Goal: Task Accomplishment & Management: Manage account settings

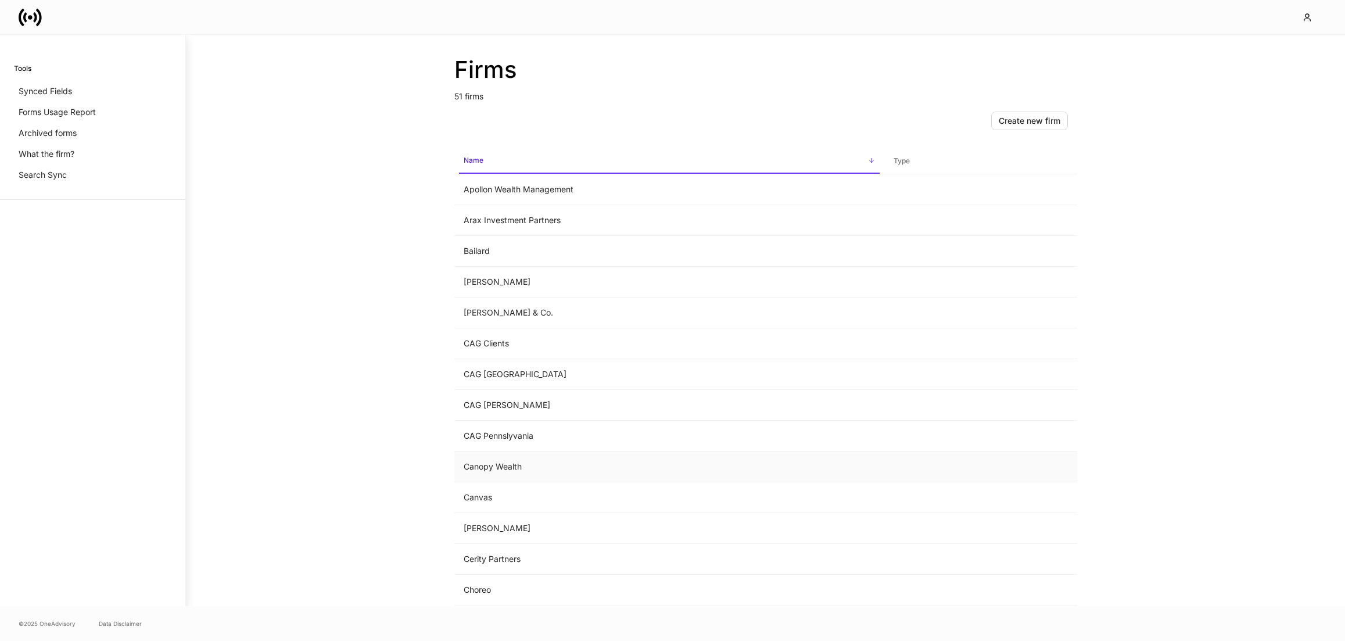
scroll to position [556, 0]
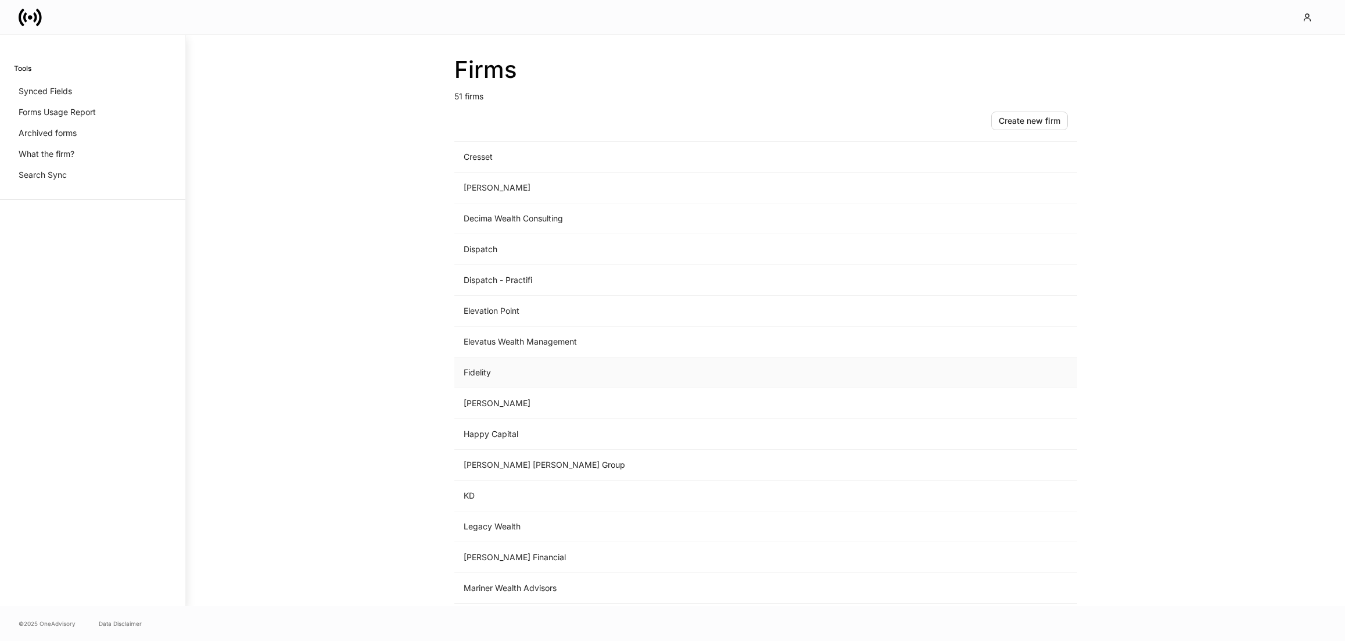
click at [524, 376] on td "Fidelity" at bounding box center [669, 372] width 430 height 31
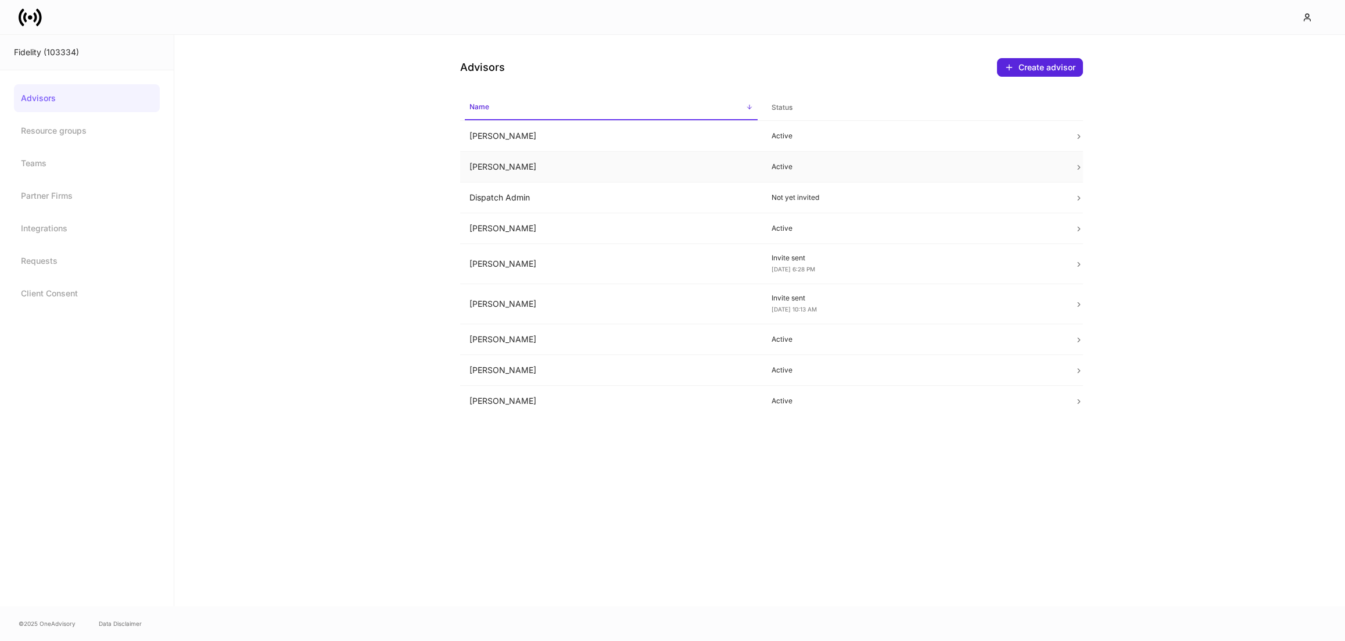
click at [534, 160] on td "[PERSON_NAME]" at bounding box center [611, 167] width 303 height 31
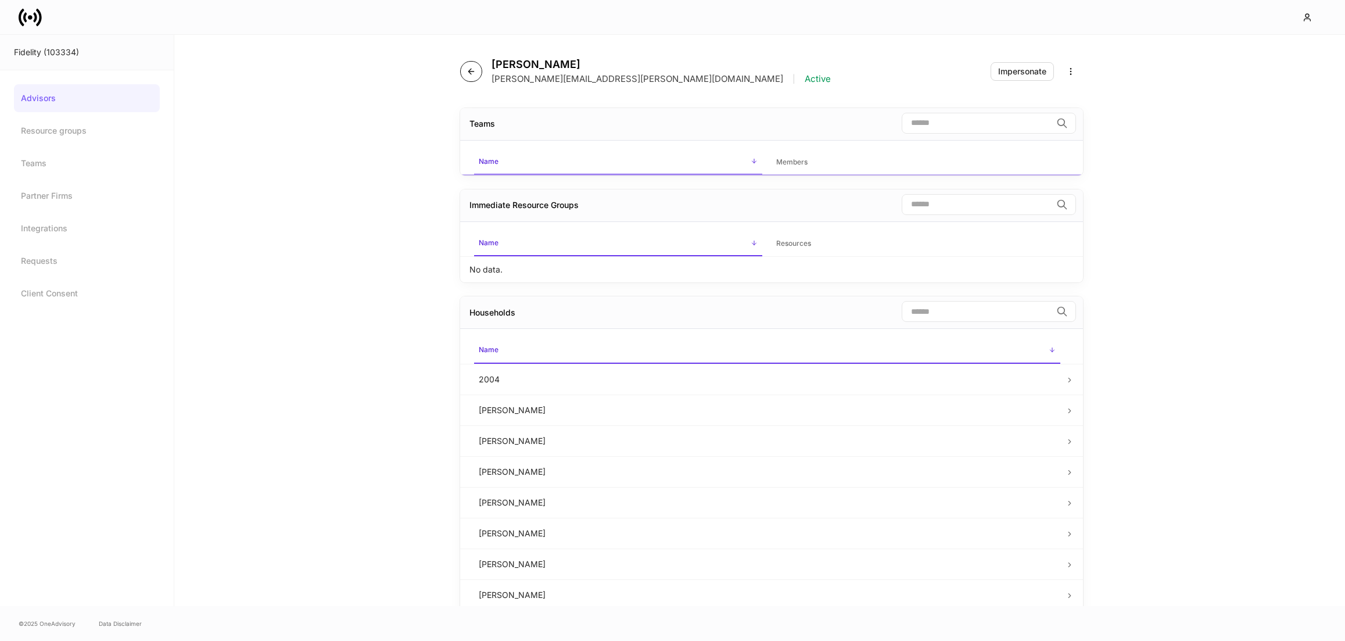
click at [461, 67] on button "button" at bounding box center [471, 71] width 22 height 21
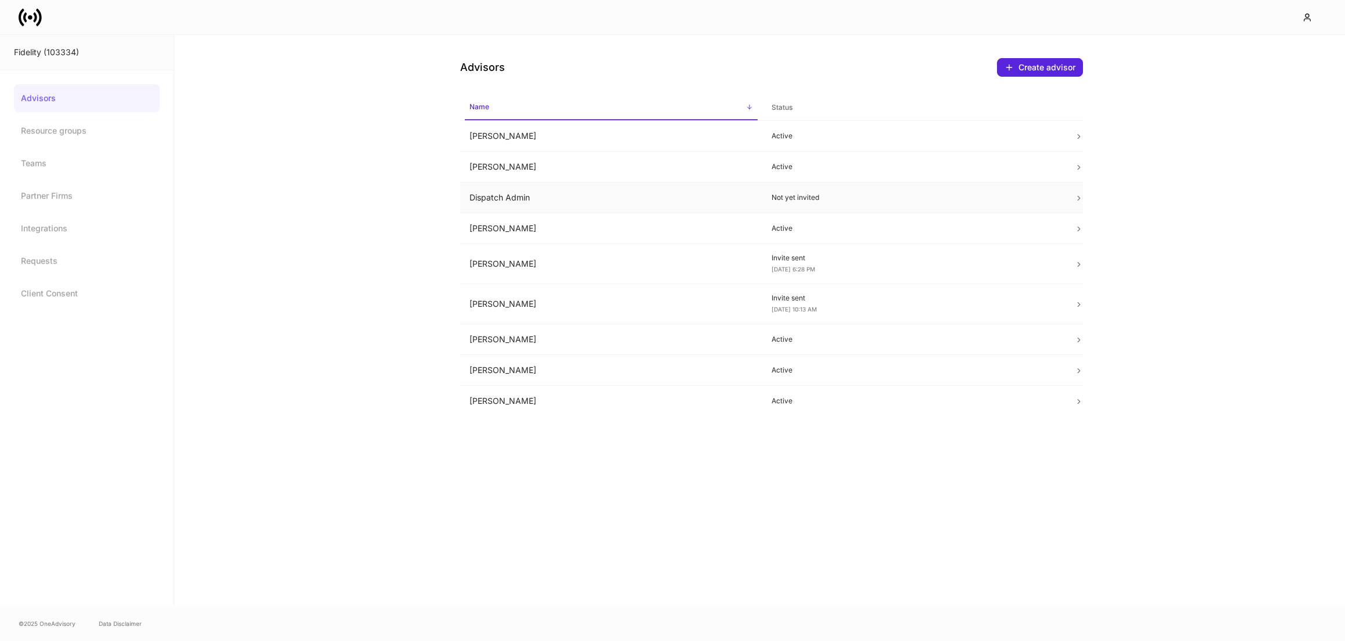
click at [535, 198] on td "Dispatch Admin" at bounding box center [611, 197] width 303 height 31
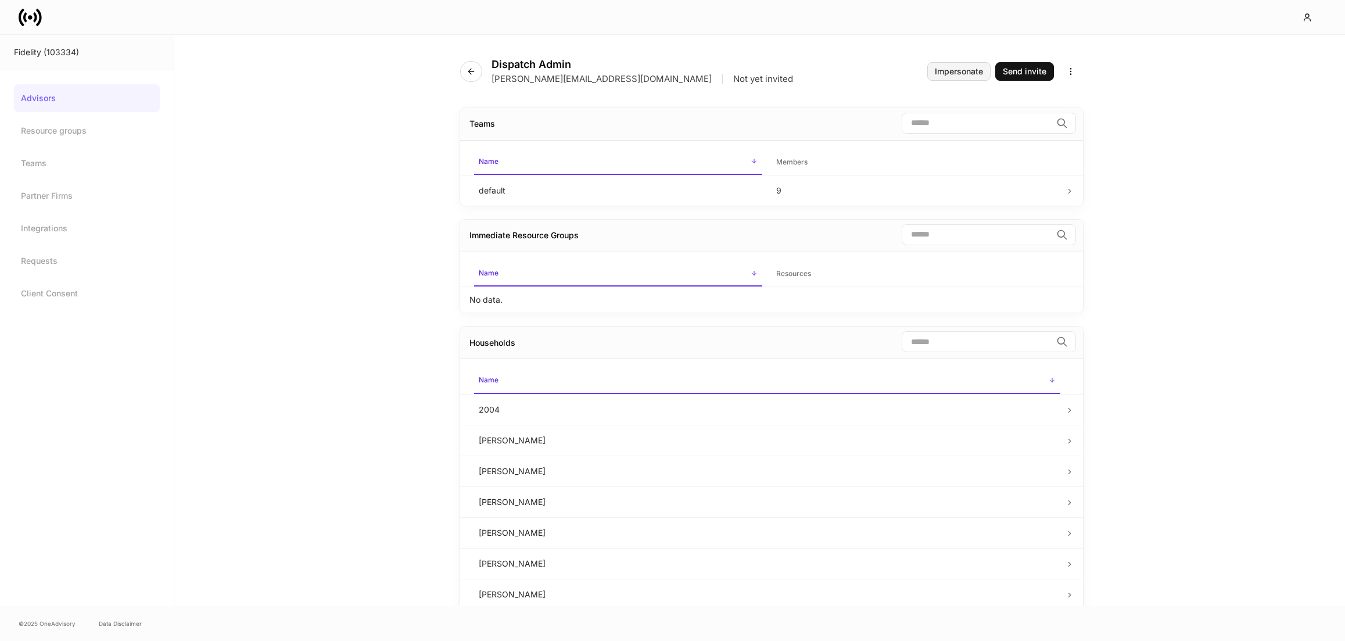
click at [959, 68] on div "Impersonate" at bounding box center [959, 71] width 48 height 8
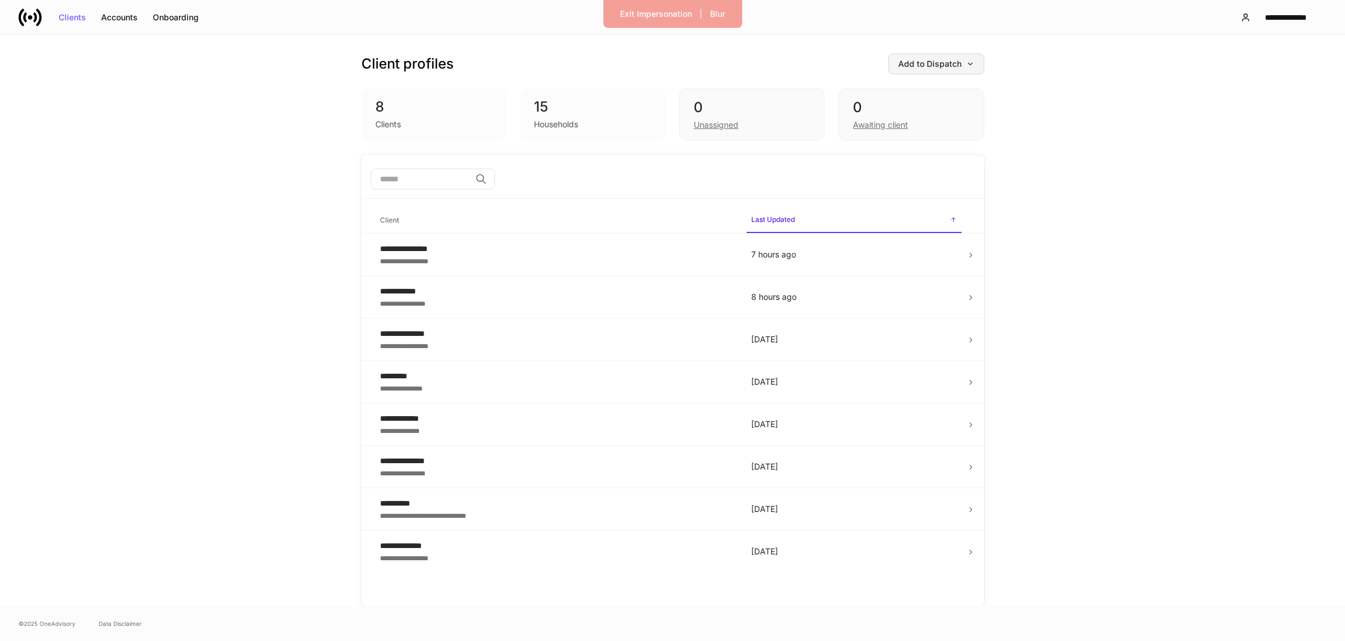
click at [964, 62] on div "Add to Dispatch" at bounding box center [936, 64] width 76 height 8
click at [931, 177] on div "View uploaded accounts" at bounding box center [917, 181] width 94 height 12
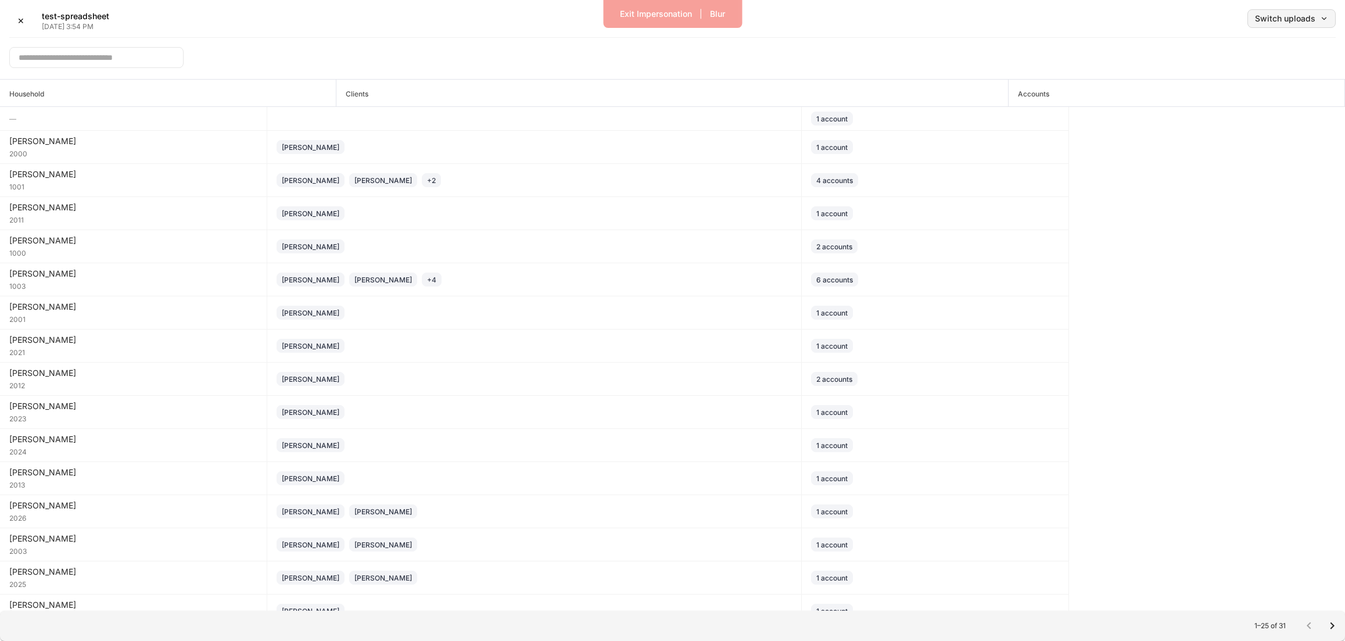
click at [1285, 23] on div "Switch uploads" at bounding box center [1291, 19] width 73 height 8
click at [1069, 30] on div at bounding box center [672, 320] width 1345 height 641
click at [1299, 18] on div "Switch uploads" at bounding box center [1291, 19] width 73 height 8
click at [1078, 25] on div at bounding box center [672, 320] width 1345 height 641
